Goal: Transaction & Acquisition: Purchase product/service

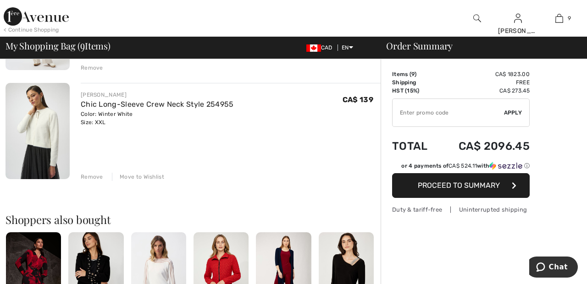
scroll to position [962, 0]
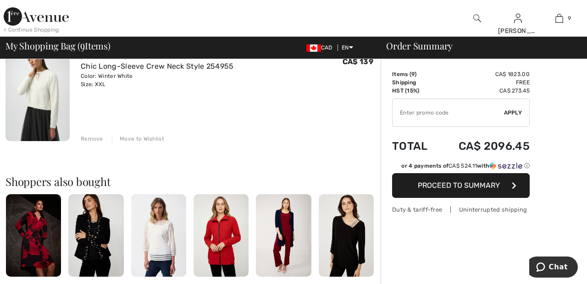
click at [151, 138] on div "Move to Wishlist" at bounding box center [138, 139] width 52 height 8
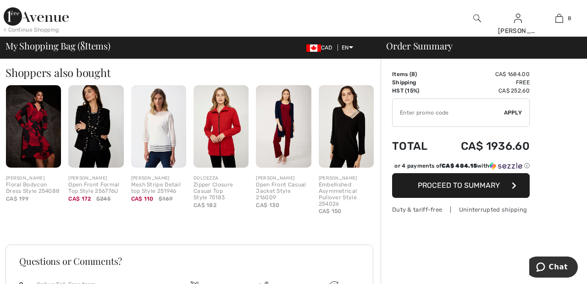
scroll to position [950, 0]
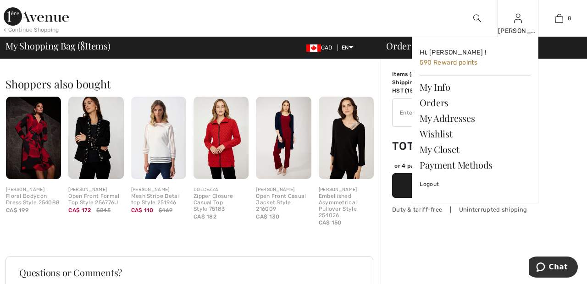
click at [520, 31] on div "[PERSON_NAME]" at bounding box center [518, 31] width 40 height 10
click at [450, 131] on link "Wishlist" at bounding box center [475, 134] width 111 height 16
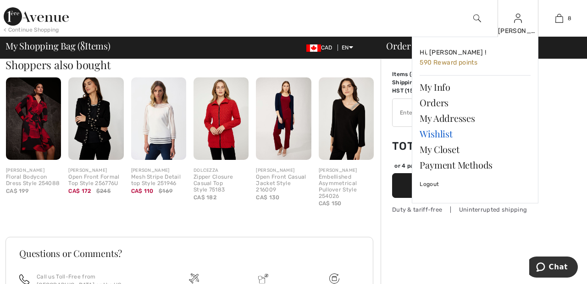
scroll to position [979, 0]
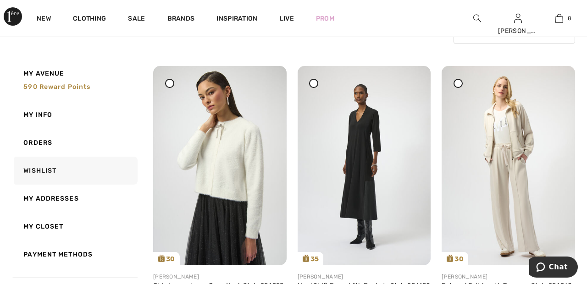
scroll to position [94, 0]
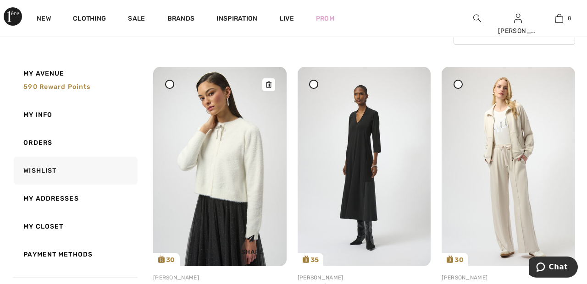
click at [230, 161] on img at bounding box center [219, 167] width 133 height 200
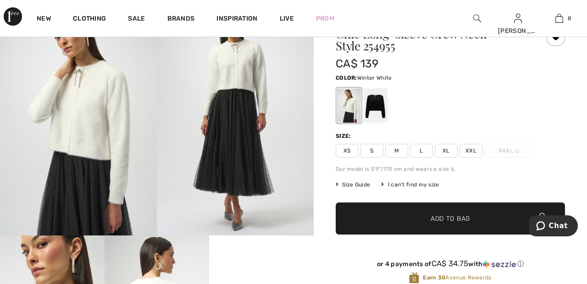
click at [476, 145] on span "XXL" at bounding box center [471, 151] width 23 height 14
click at [489, 217] on span "✔ Added to Bag Add to Bag" at bounding box center [450, 219] width 229 height 32
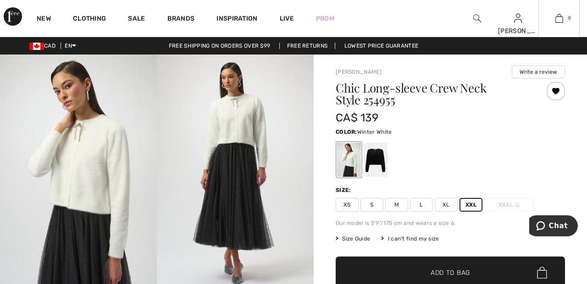
click at [565, 20] on link "9" at bounding box center [559, 18] width 40 height 11
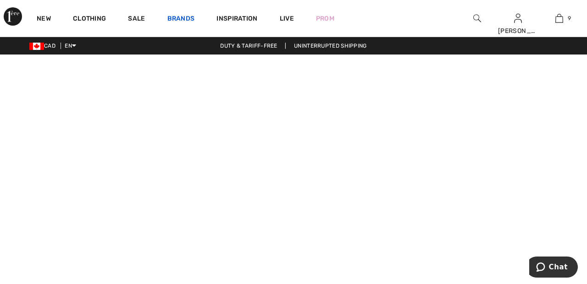
click at [178, 18] on link "Brands" at bounding box center [181, 20] width 28 height 10
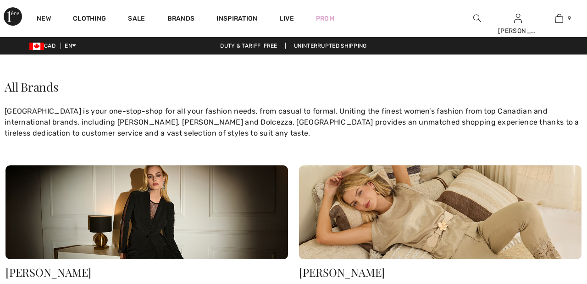
click at [49, 84] on h1 "All Brands" at bounding box center [293, 87] width 587 height 21
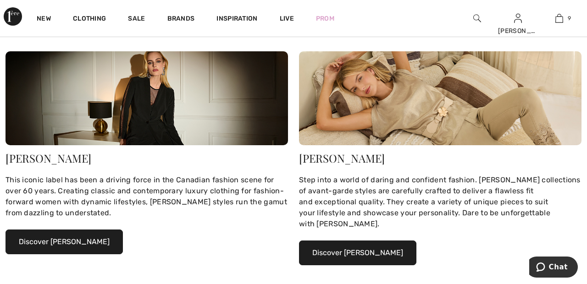
scroll to position [114, 0]
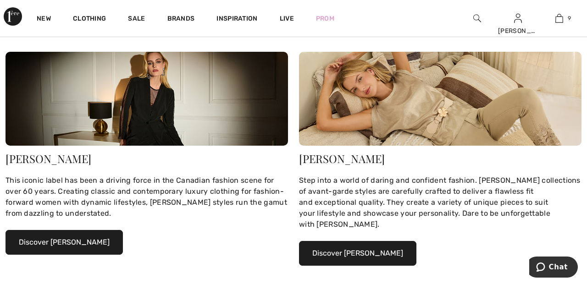
click at [106, 237] on button "Discover Joseph Ribkoff" at bounding box center [64, 242] width 117 height 25
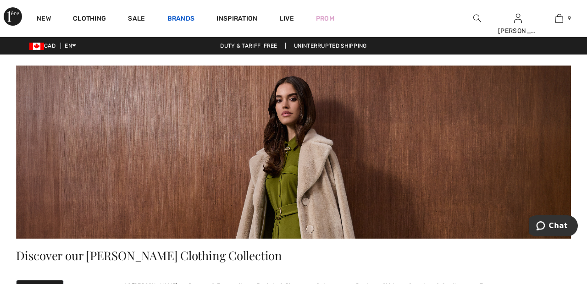
click at [187, 15] on link "Brands" at bounding box center [181, 20] width 28 height 10
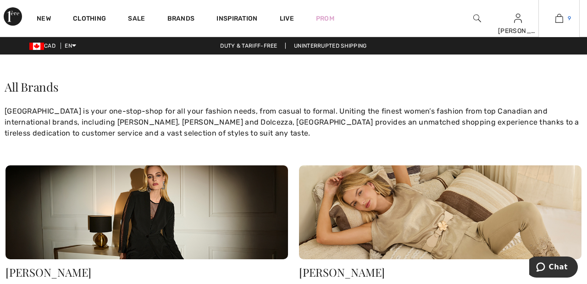
click at [559, 17] on img at bounding box center [559, 18] width 8 height 11
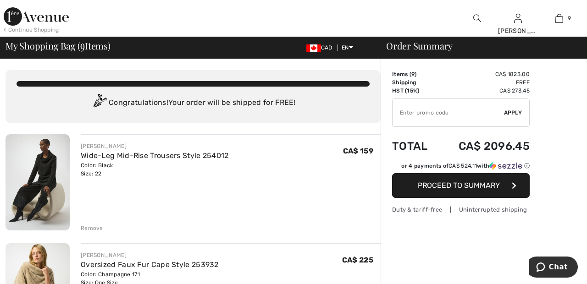
click at [56, 21] on img at bounding box center [36, 16] width 65 height 18
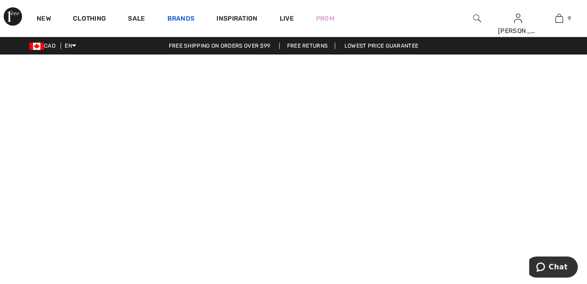
click at [183, 18] on link "Brands" at bounding box center [181, 20] width 28 height 10
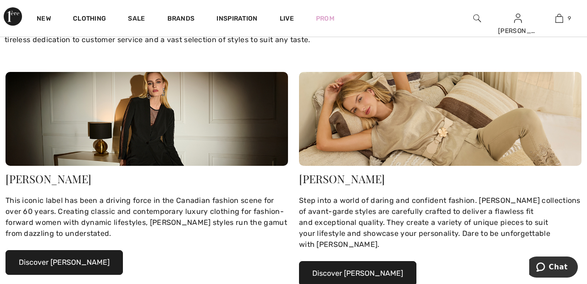
click at [98, 256] on button "Discover Joseph Ribkoff" at bounding box center [64, 262] width 117 height 25
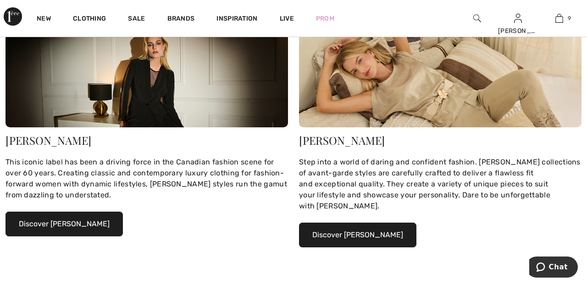
scroll to position [138, 0]
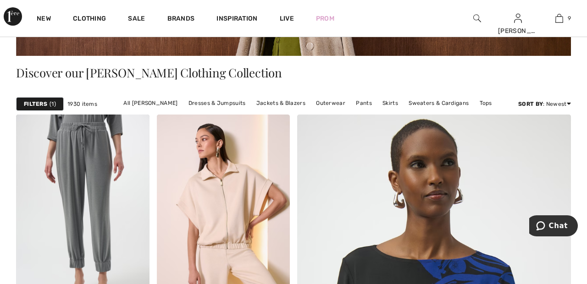
scroll to position [180, 0]
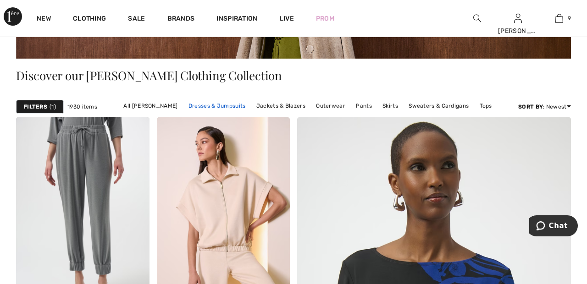
click at [217, 105] on link "Dresses & Jumpsuits" at bounding box center [217, 106] width 67 height 12
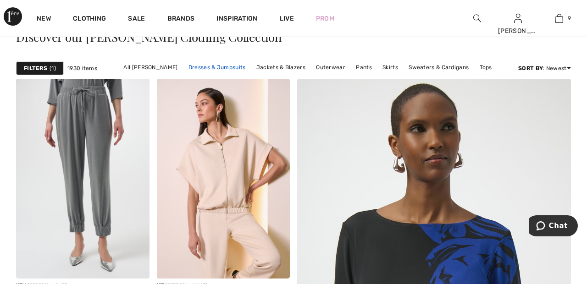
scroll to position [224, 0]
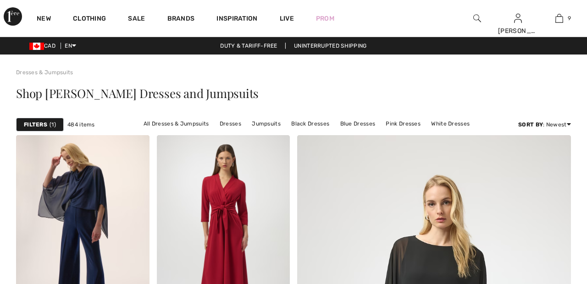
click at [49, 120] on div "Filters 1" at bounding box center [40, 125] width 48 height 14
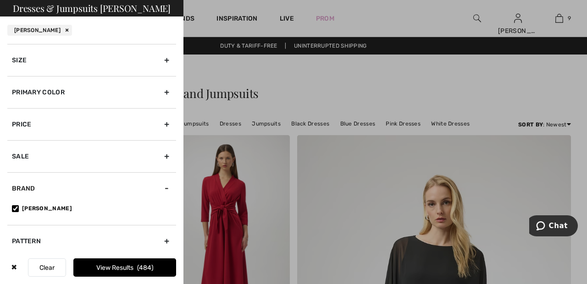
click at [172, 93] on div "Primary Color" at bounding box center [91, 92] width 169 height 32
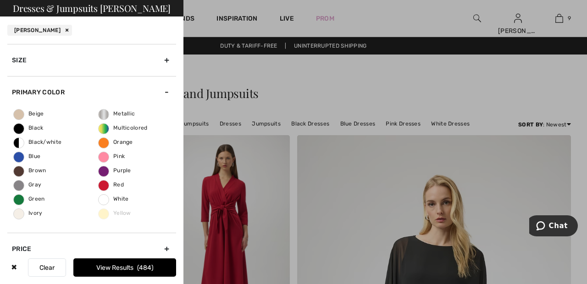
click at [26, 127] on span "Black" at bounding box center [29, 128] width 30 height 6
click at [0, 0] on input "Black" at bounding box center [0, 0] width 0 height 0
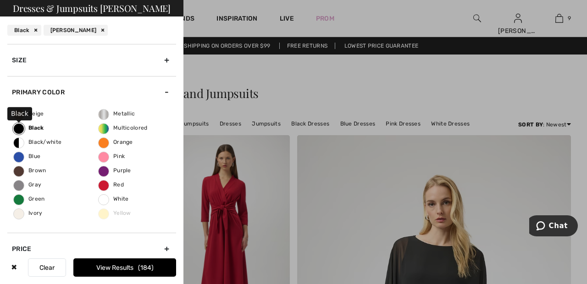
click at [174, 61] on div "Size" at bounding box center [91, 60] width 169 height 32
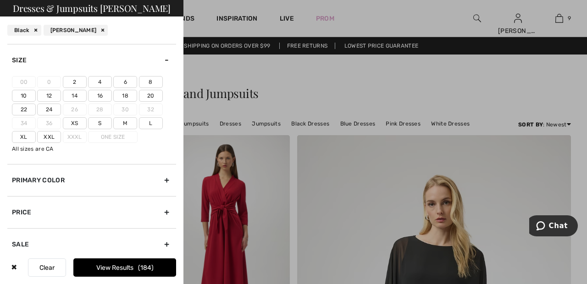
click at [28, 109] on label "22" at bounding box center [24, 110] width 24 height 12
click at [0, 0] on input"] "22" at bounding box center [0, 0] width 0 height 0
click at [157, 92] on label "20" at bounding box center [151, 96] width 24 height 12
click at [0, 0] on input"] "20" at bounding box center [0, 0] width 0 height 0
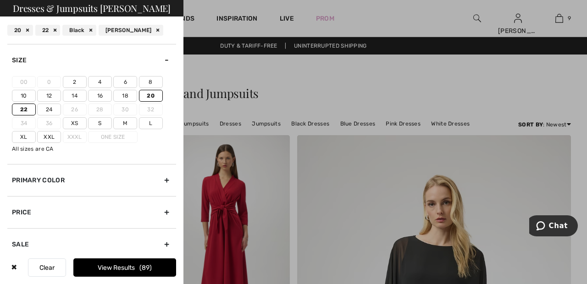
click at [146, 268] on span "89" at bounding box center [145, 268] width 12 height 8
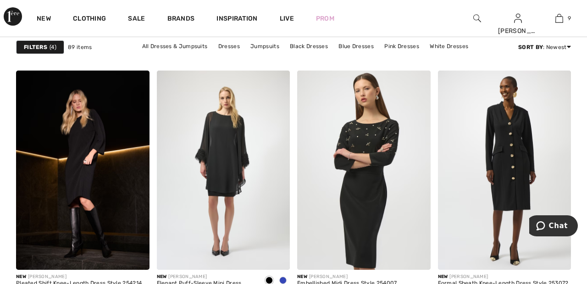
scroll to position [578, 0]
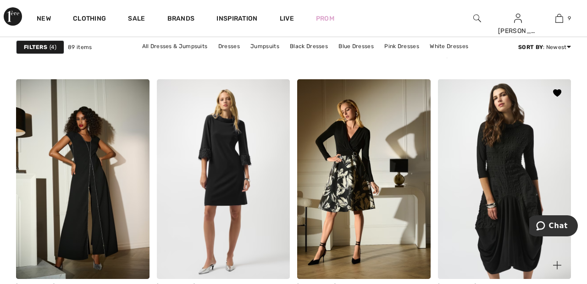
click at [533, 205] on img at bounding box center [504, 179] width 133 height 200
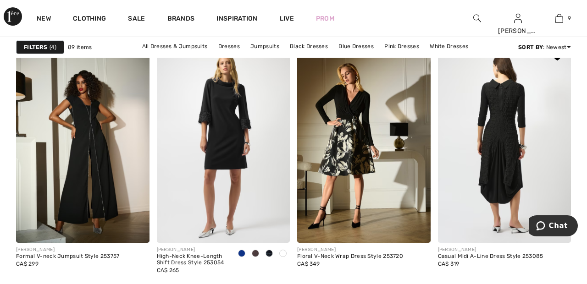
scroll to position [2560, 0]
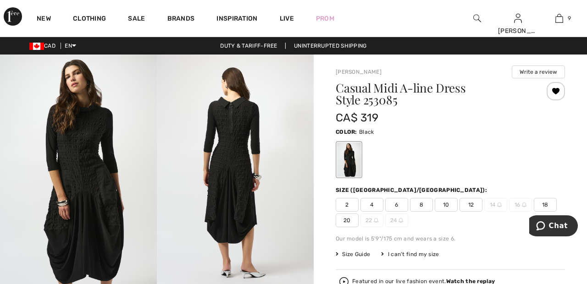
click at [350, 219] on span "20" at bounding box center [347, 221] width 23 height 14
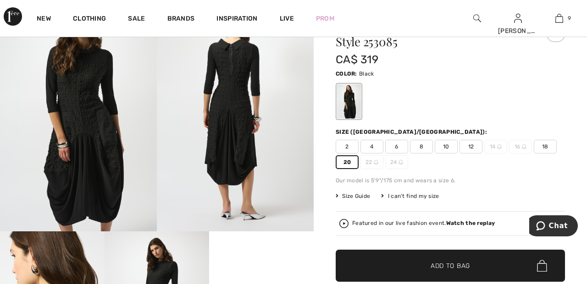
scroll to position [60, 0]
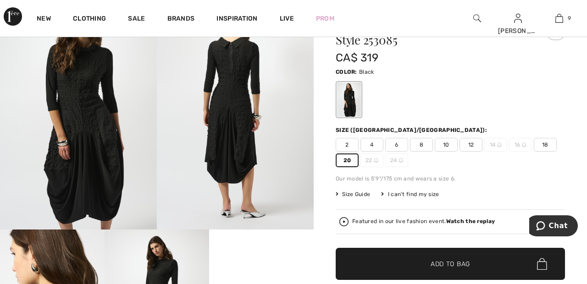
click at [489, 269] on span "✔ Added to Bag Add to Bag" at bounding box center [450, 264] width 229 height 32
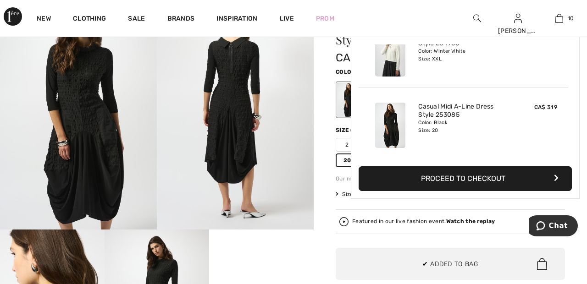
scroll to position [601, 0]
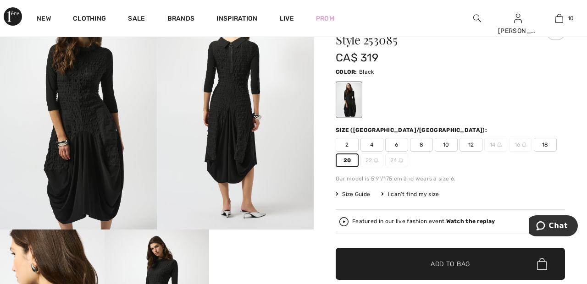
click at [373, 162] on span "22" at bounding box center [371, 161] width 23 height 14
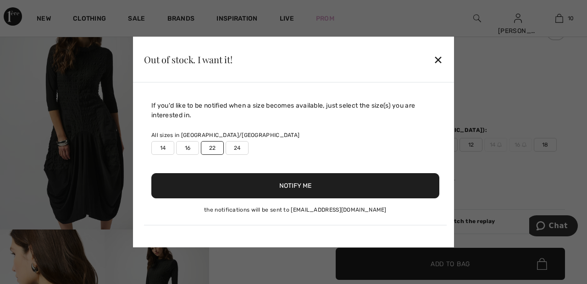
click at [238, 155] on label "24" at bounding box center [237, 148] width 23 height 14
click at [308, 199] on button "Notify Me" at bounding box center [295, 185] width 288 height 25
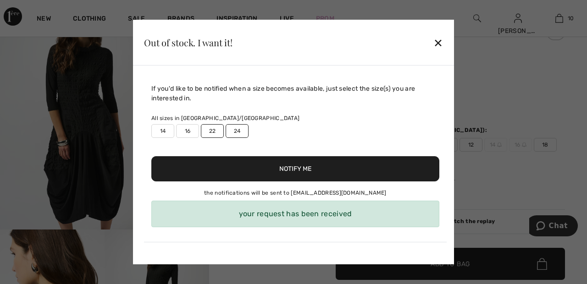
click at [434, 52] on div "✕" at bounding box center [438, 42] width 10 height 19
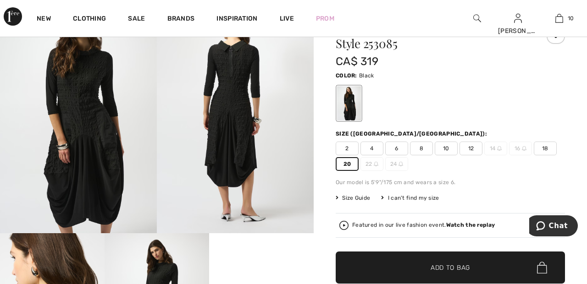
scroll to position [0, 0]
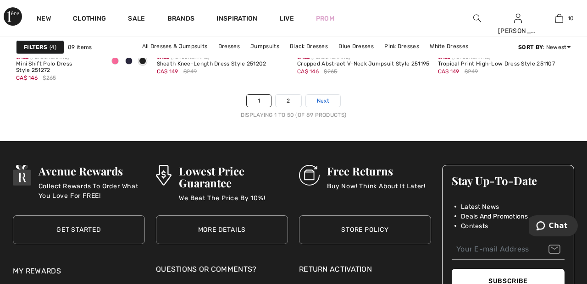
click at [330, 102] on link "Next" at bounding box center [323, 101] width 34 height 12
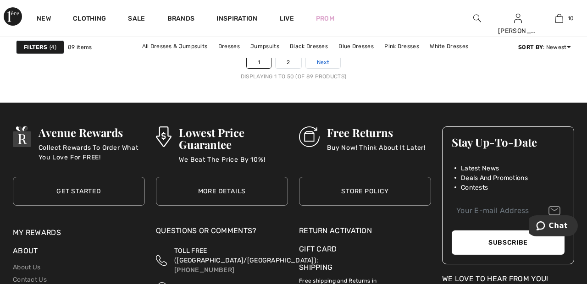
scroll to position [3889, 0]
